Goal: Information Seeking & Learning: Find specific page/section

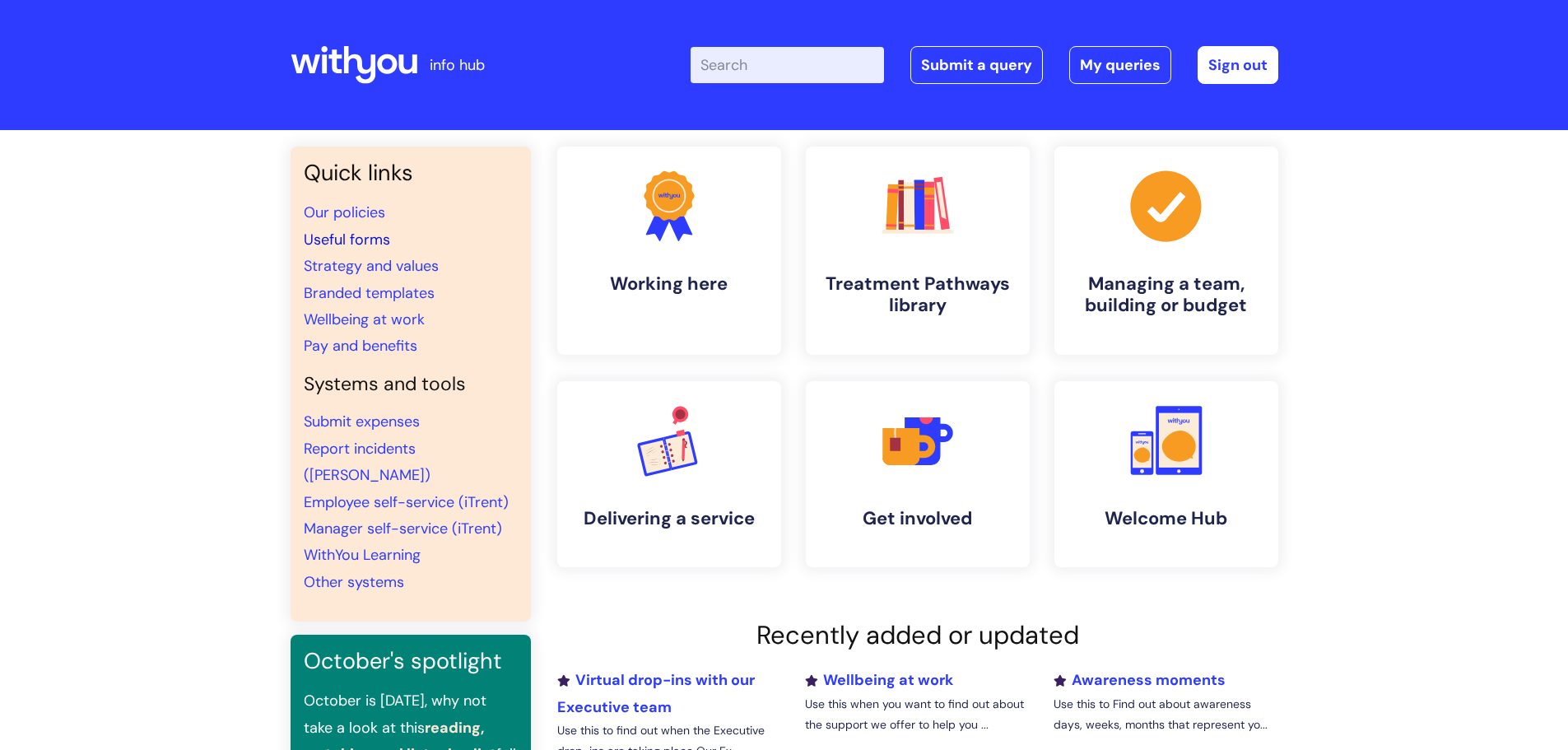
click at [361, 238] on link "Useful forms" at bounding box center [347, 239] width 87 height 19
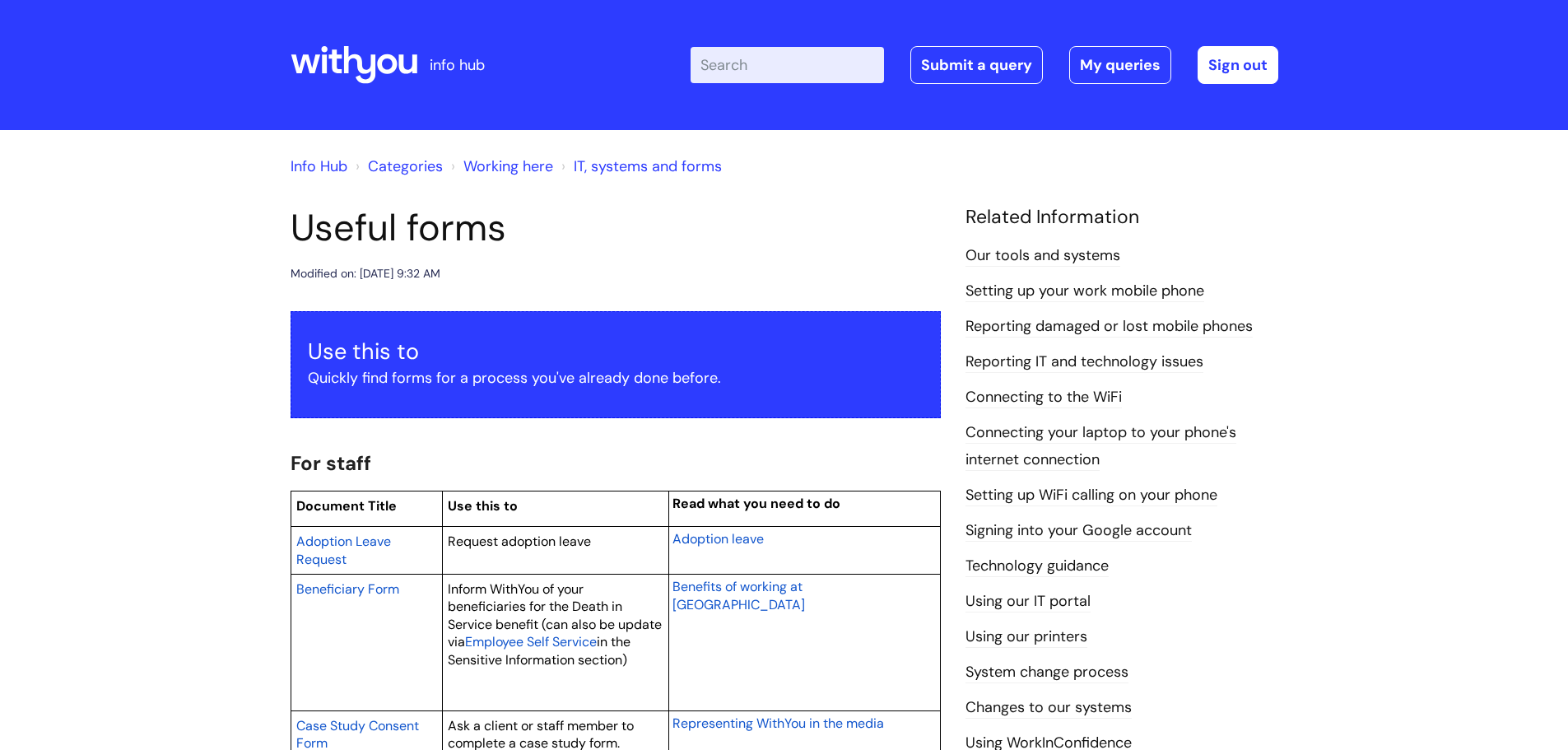
click at [754, 73] on input "Enter your search term here..." at bounding box center [788, 65] width 194 height 36
type input "student pplacement frm"
click button "Search" at bounding box center [0, 0] width 0 height 0
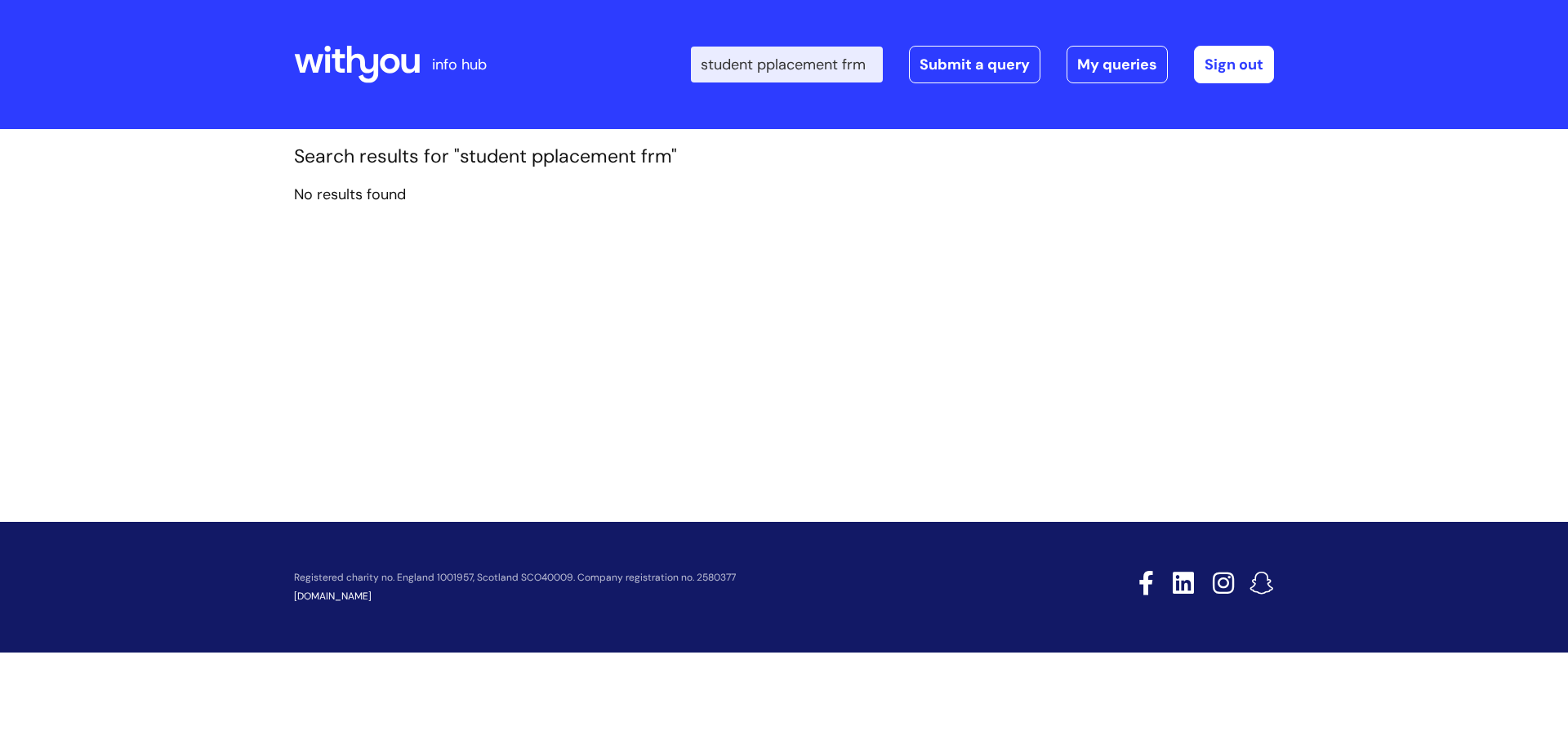
click at [788, 69] on input "student pplacement frm" at bounding box center [787, 64] width 192 height 36
click at [853, 64] on input "student placement frm" at bounding box center [782, 64] width 192 height 36
type input "student placement form"
click button "Search" at bounding box center [0, 0] width 0 height 0
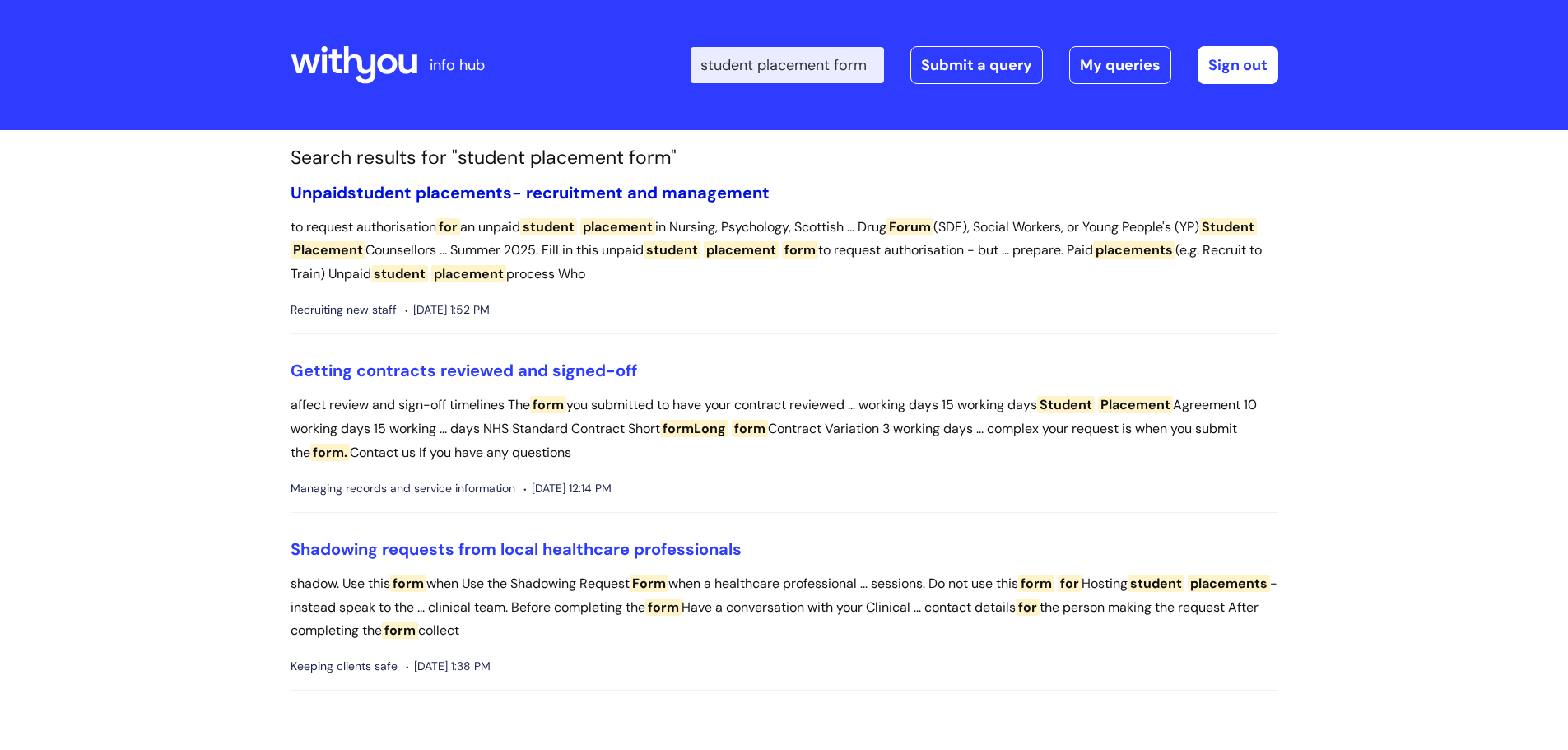
click at [642, 198] on link "Unpaid student placements - recruitment and management" at bounding box center [529, 192] width 479 height 21
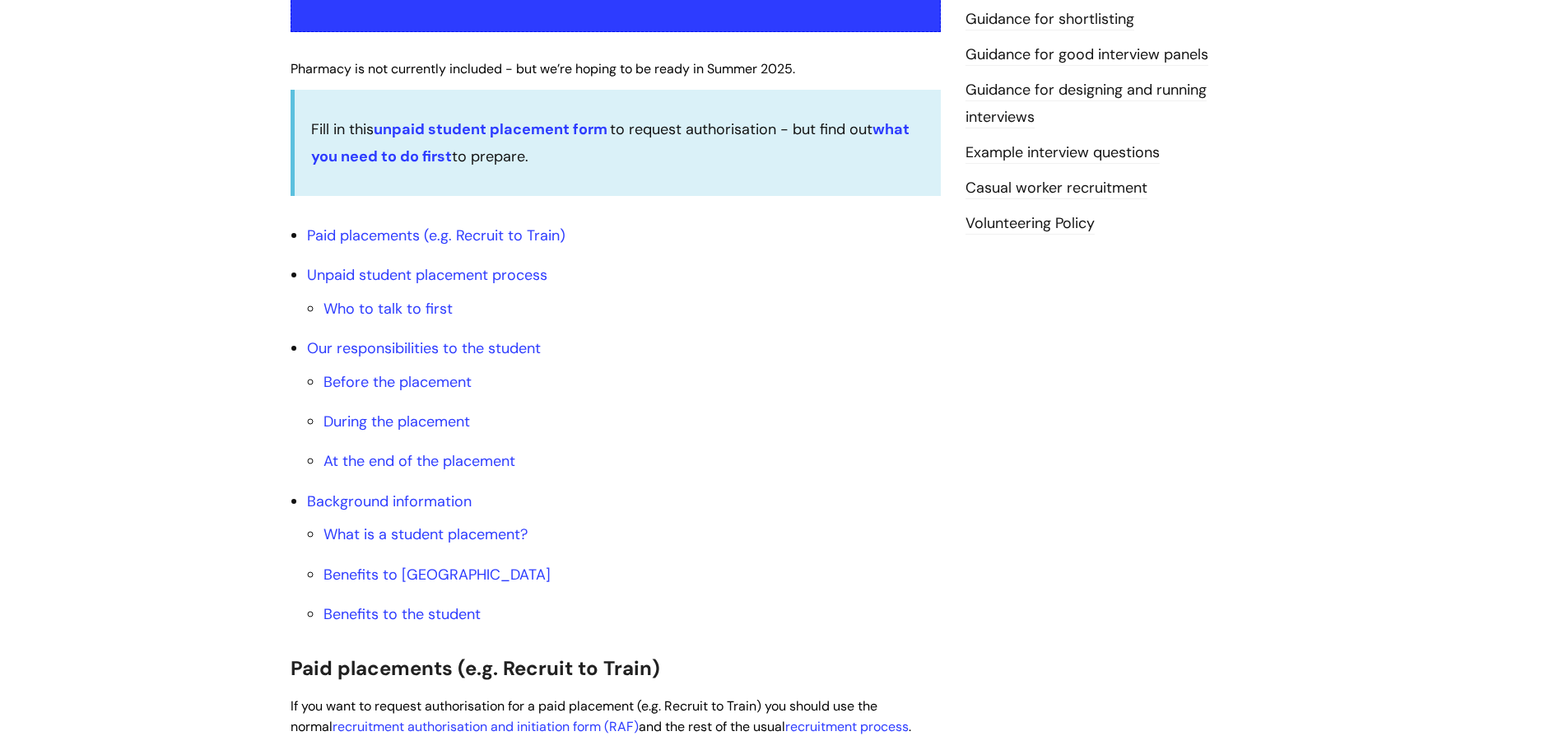
scroll to position [494, 0]
